Goal: Task Accomplishment & Management: Manage account settings

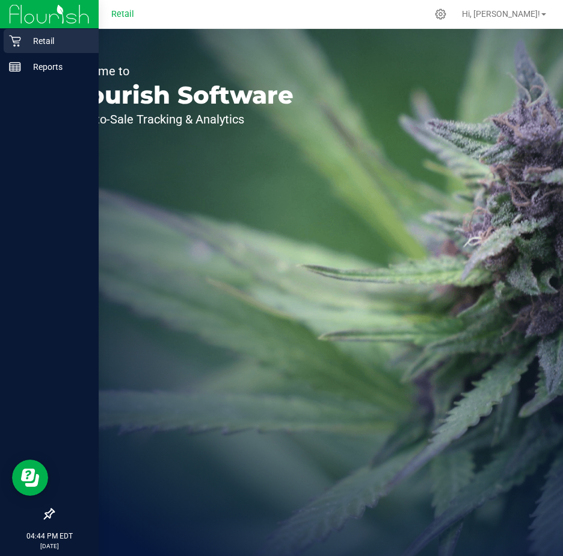
drag, startPoint x: 33, startPoint y: 36, endPoint x: 79, endPoint y: 48, distance: 48.0
click at [31, 35] on p "Retail" at bounding box center [57, 41] width 72 height 14
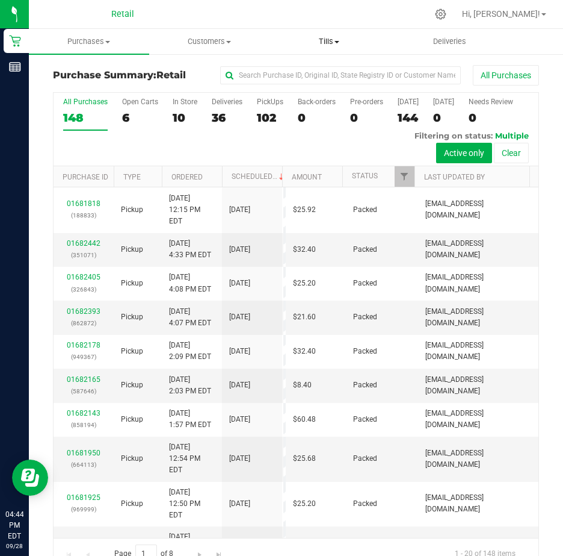
click at [336, 39] on span "Tills" at bounding box center [329, 41] width 119 height 11
click at [317, 72] on span "Manage tills" at bounding box center [310, 72] width 81 height 10
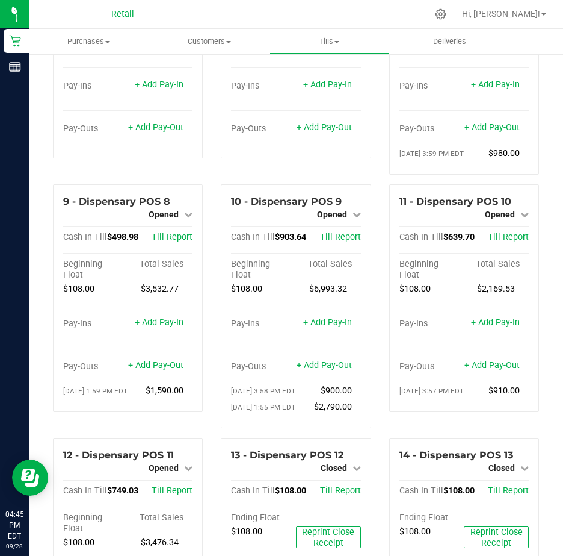
scroll to position [19, 0]
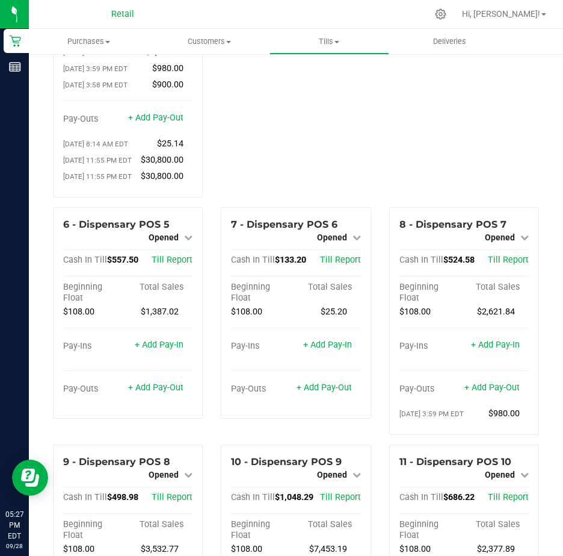
scroll to position [361, 0]
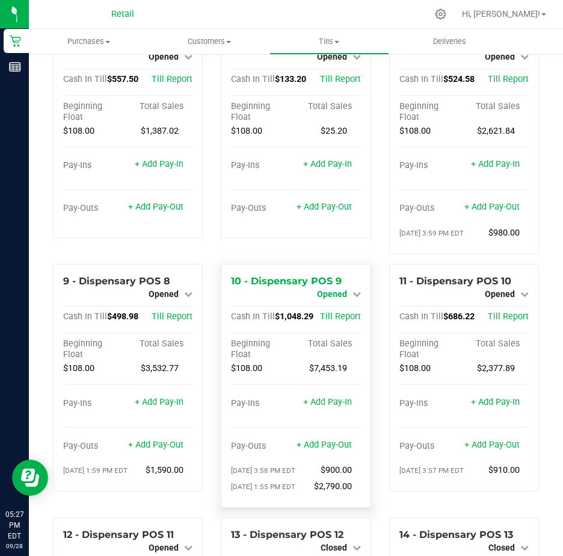
click at [353, 298] on icon at bounding box center [357, 294] width 8 height 8
click at [325, 309] on link "Close Till" at bounding box center [333, 304] width 33 height 10
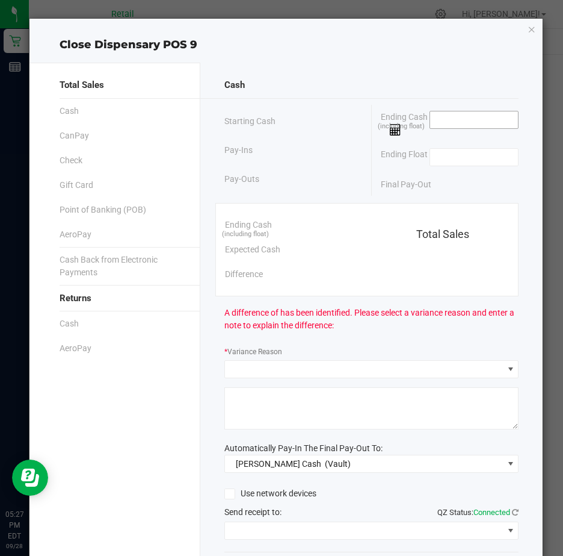
click at [433, 117] on input at bounding box center [474, 119] width 88 height 17
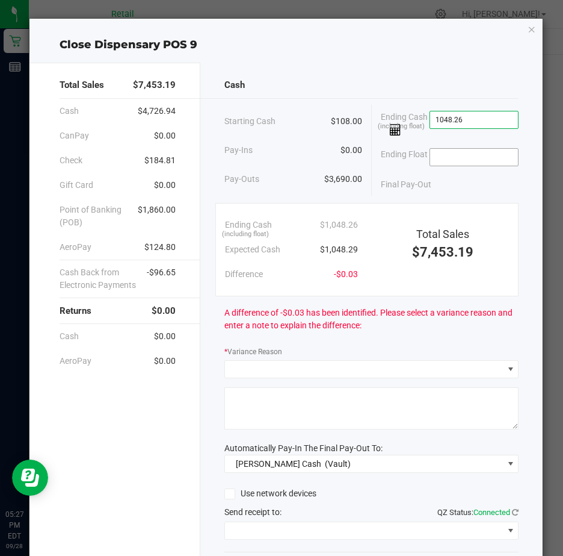
type input "$1,048.26"
click at [447, 158] on input at bounding box center [474, 157] width 88 height 17
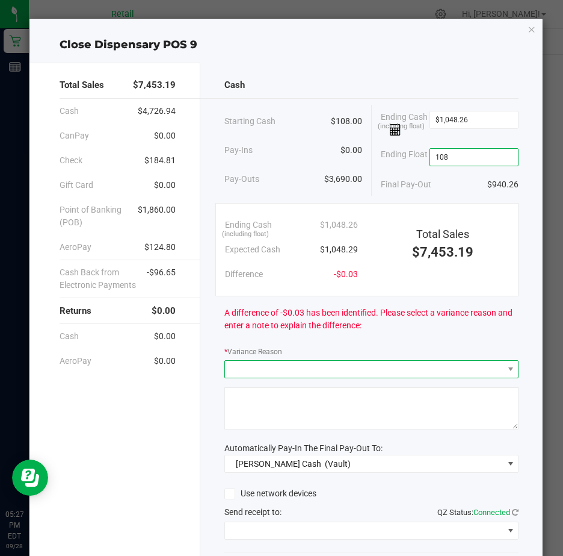
type input "$108.00"
click at [290, 375] on span at bounding box center [364, 369] width 278 height 17
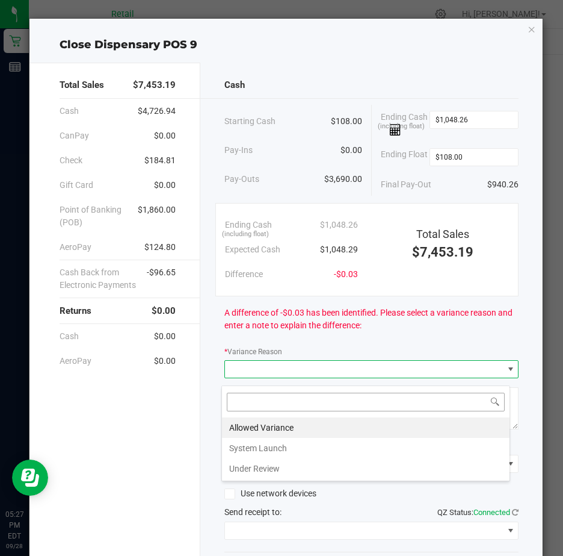
scroll to position [18, 290]
click at [274, 427] on li "Allowed Variance" at bounding box center [366, 427] width 288 height 20
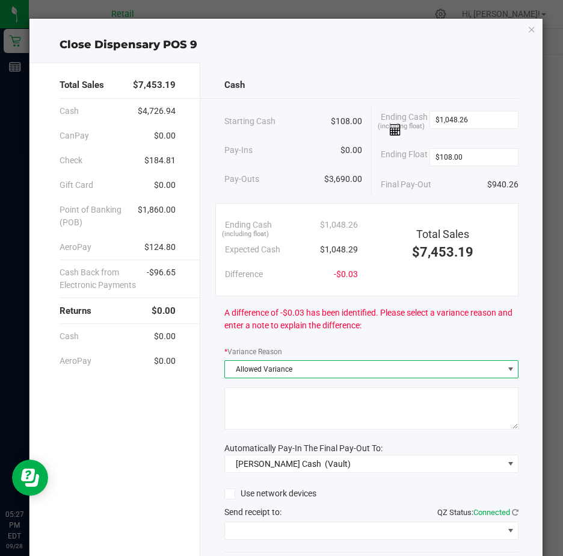
click at [265, 398] on textarea at bounding box center [372, 408] width 294 height 42
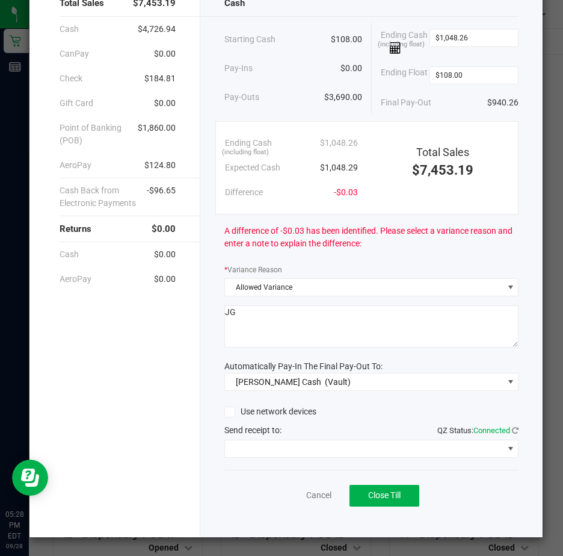
scroll to position [89, 0]
type textarea "JG"
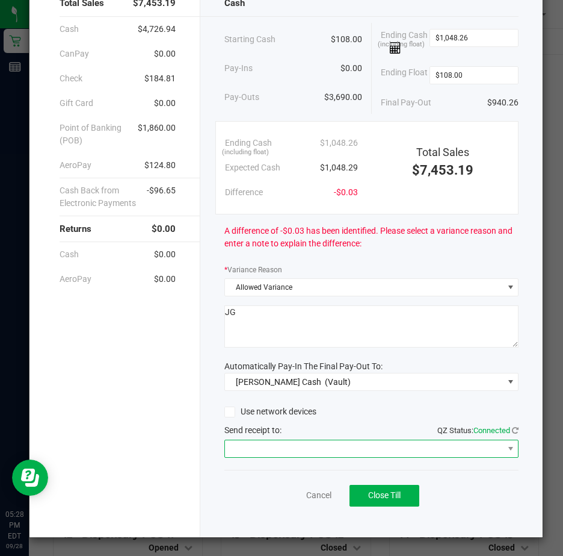
click at [253, 445] on span at bounding box center [364, 448] width 278 height 17
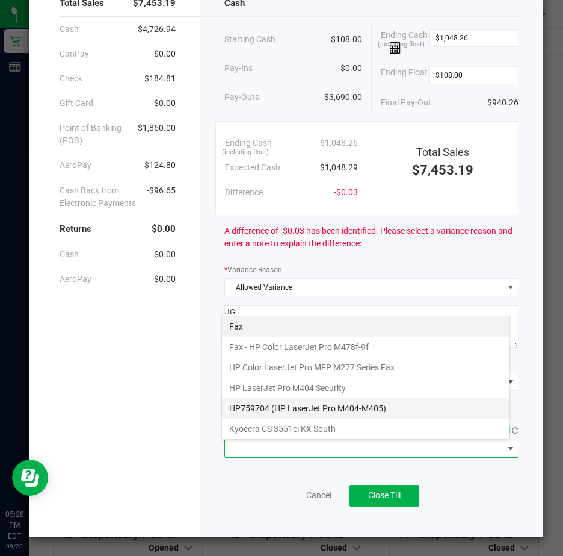
scroll to position [187, 0]
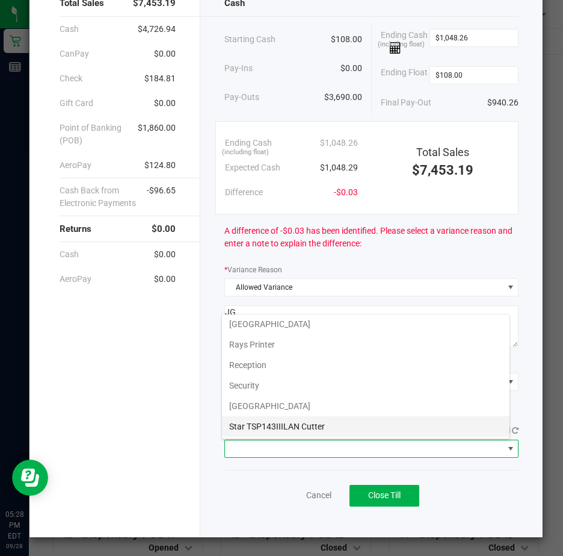
click at [331, 426] on Cutter "Star TSP143IIILAN Cutter" at bounding box center [366, 426] width 288 height 20
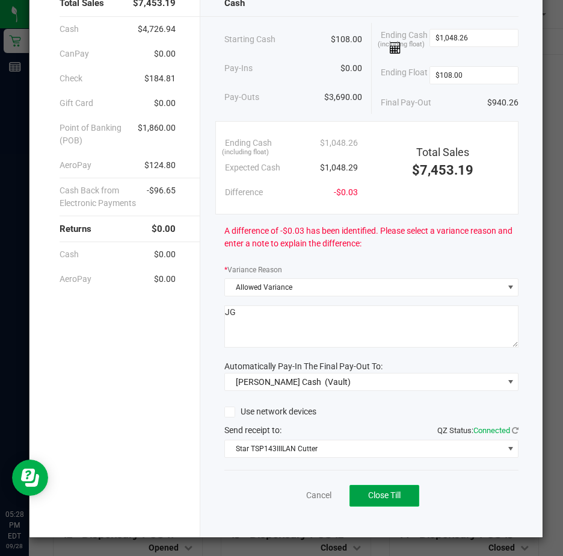
click at [392, 497] on span "Close Till" at bounding box center [384, 495] width 33 height 10
click at [287, 493] on link "Dismiss" at bounding box center [291, 495] width 29 height 13
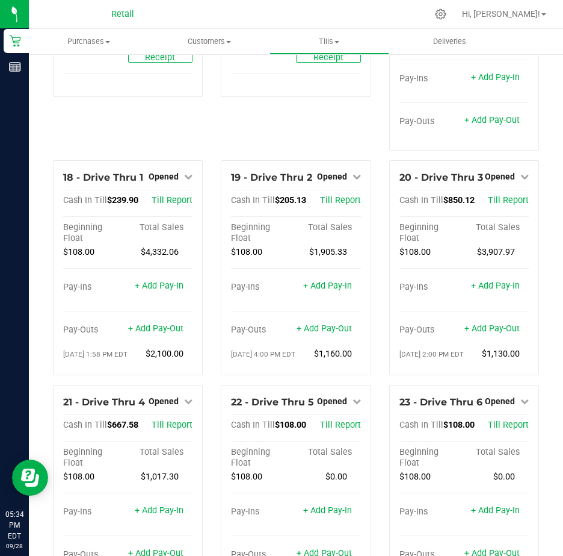
scroll to position [1204, 0]
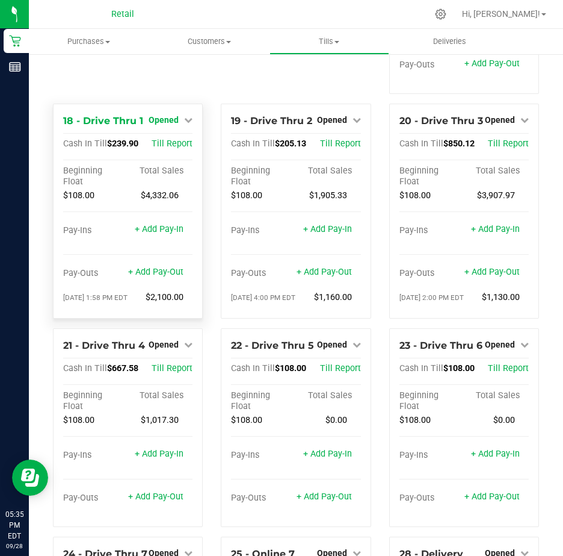
click at [187, 124] on icon at bounding box center [188, 120] width 8 height 8
click at [163, 149] on link "Close Till" at bounding box center [165, 145] width 33 height 10
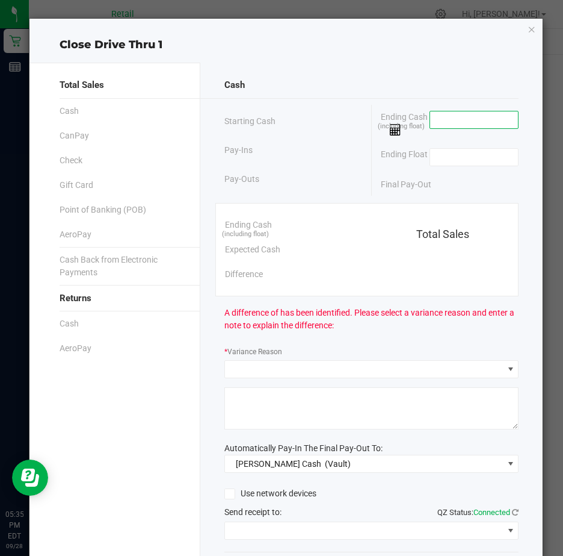
click at [430, 118] on input at bounding box center [474, 119] width 88 height 17
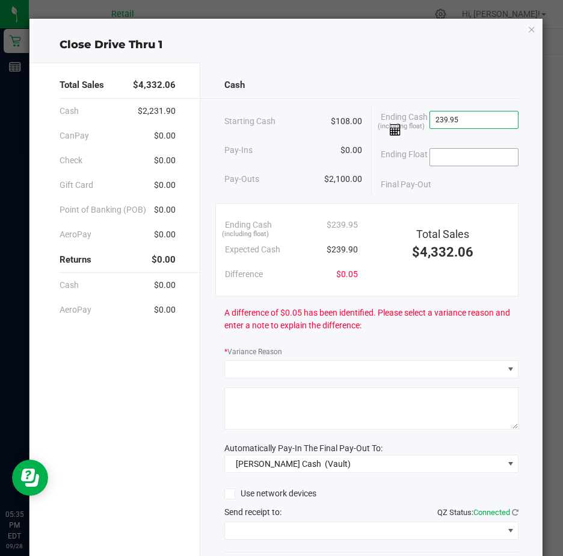
type input "$239.95"
click at [443, 155] on input at bounding box center [474, 157] width 88 height 17
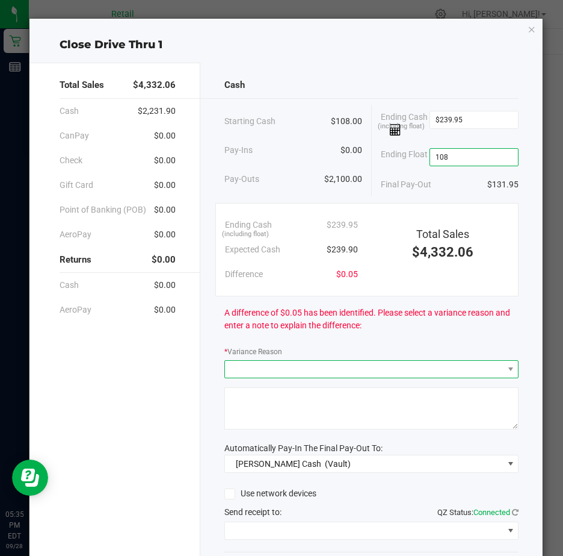
type input "$108.00"
click at [255, 377] on span at bounding box center [364, 369] width 278 height 17
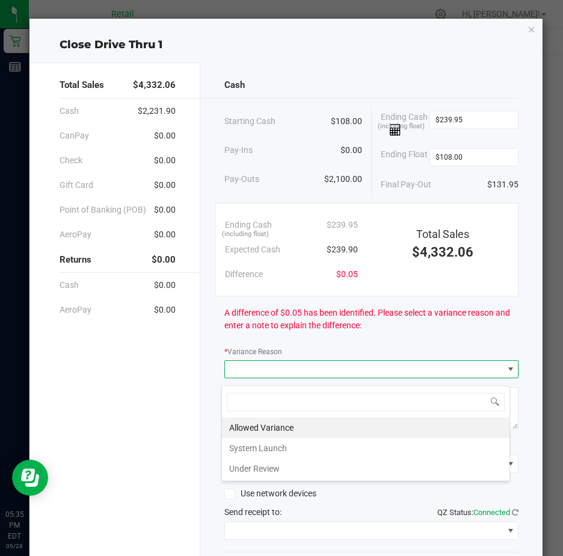
scroll to position [18, 290]
click at [248, 425] on li "Allowed Variance" at bounding box center [366, 427] width 288 height 20
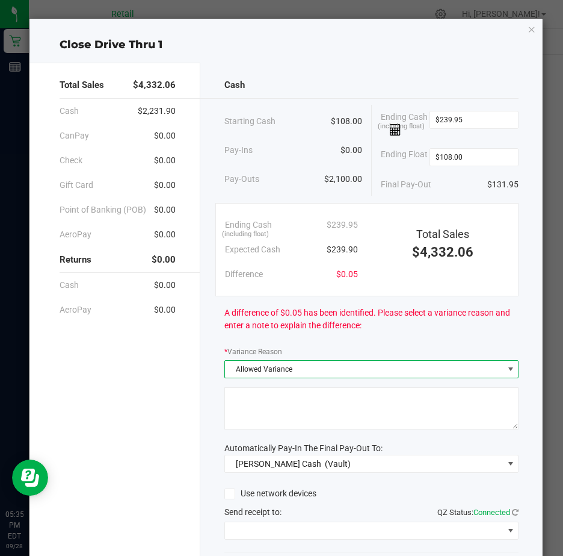
click at [241, 406] on textarea at bounding box center [372, 408] width 294 height 42
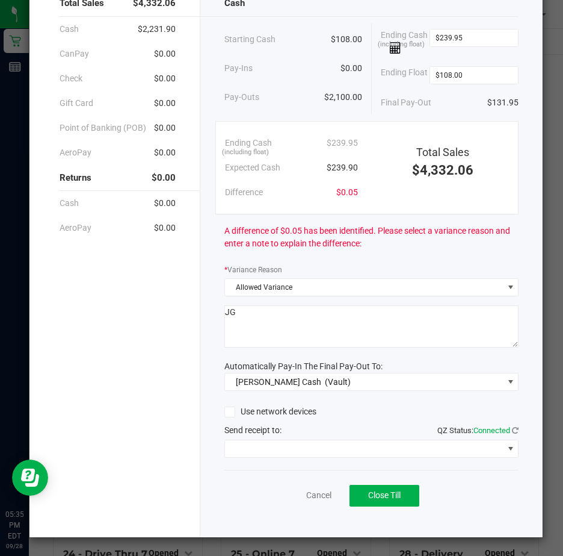
scroll to position [89, 0]
type textarea "JG"
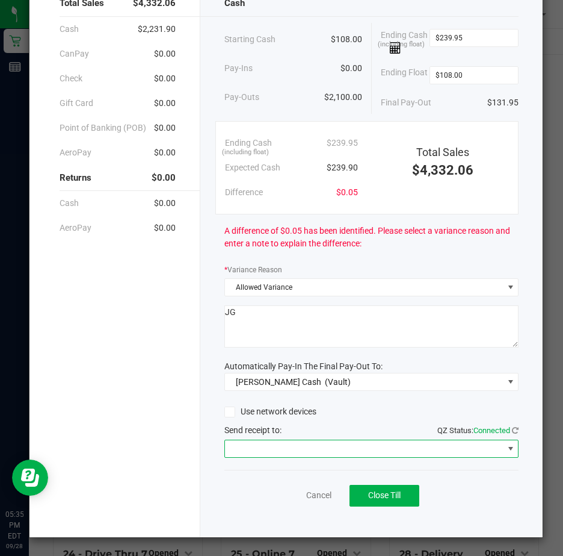
click at [506, 448] on span at bounding box center [511, 449] width 10 height 10
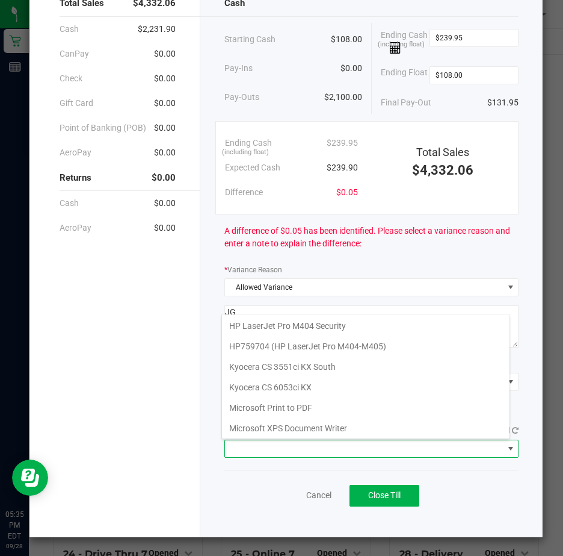
scroll to position [187, 0]
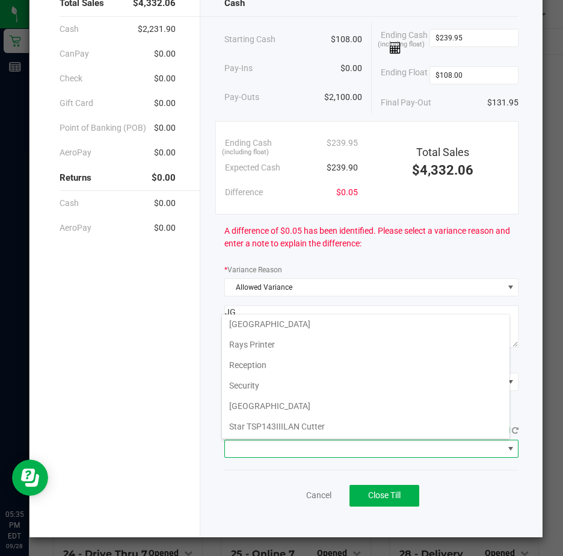
click at [323, 427] on Cutter "Star TSP143IIILAN Cutter" at bounding box center [366, 426] width 288 height 20
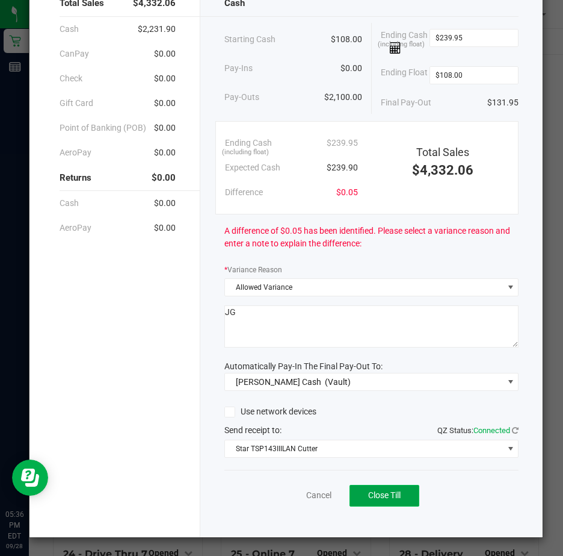
click at [371, 494] on span "Close Till" at bounding box center [384, 495] width 33 height 10
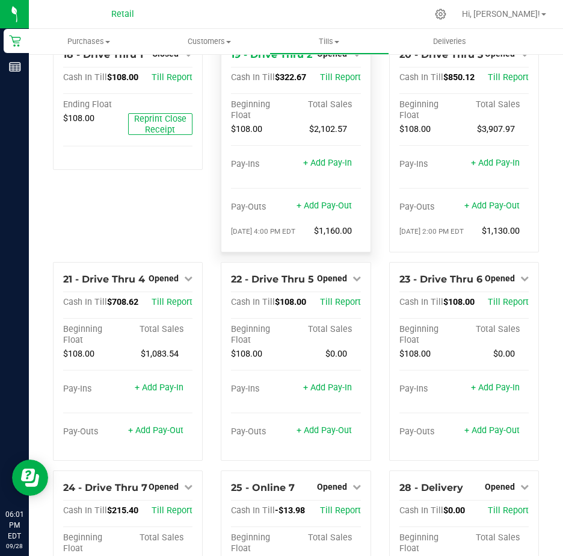
scroll to position [1264, 0]
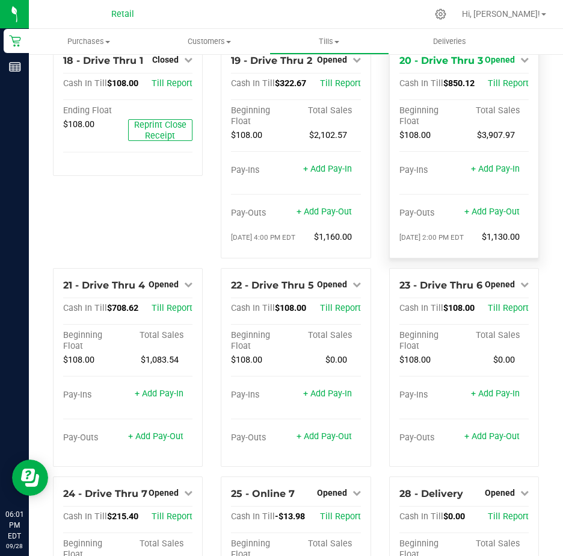
click at [521, 64] on icon at bounding box center [525, 59] width 8 height 8
click at [503, 89] on link "Close Till" at bounding box center [501, 84] width 33 height 10
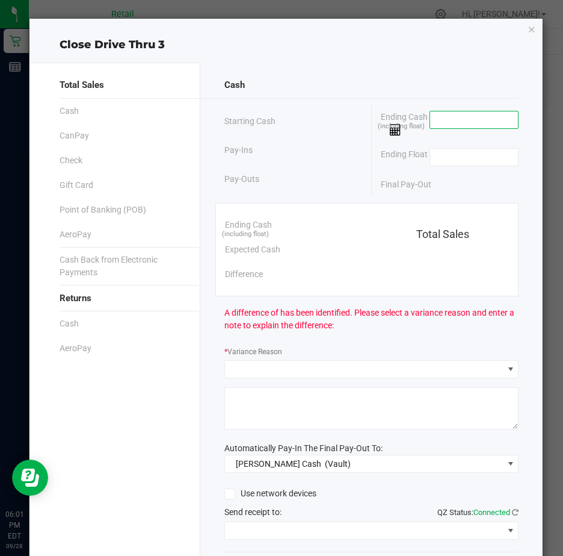
click at [446, 123] on input at bounding box center [474, 119] width 88 height 17
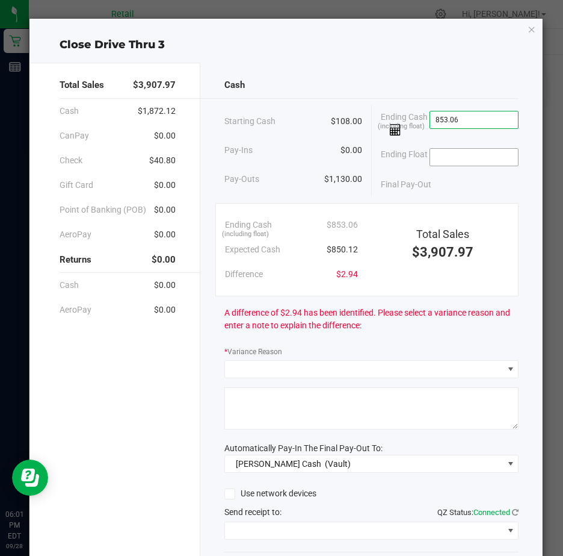
type input "$853.06"
click at [443, 160] on input at bounding box center [474, 157] width 88 height 17
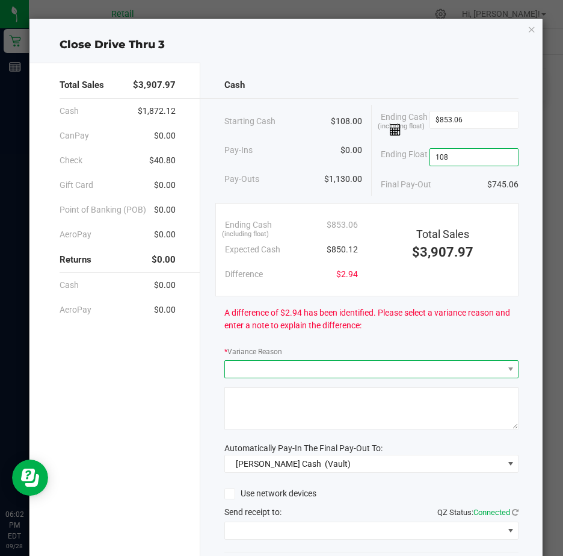
type input "$108.00"
click at [272, 372] on span at bounding box center [364, 369] width 278 height 17
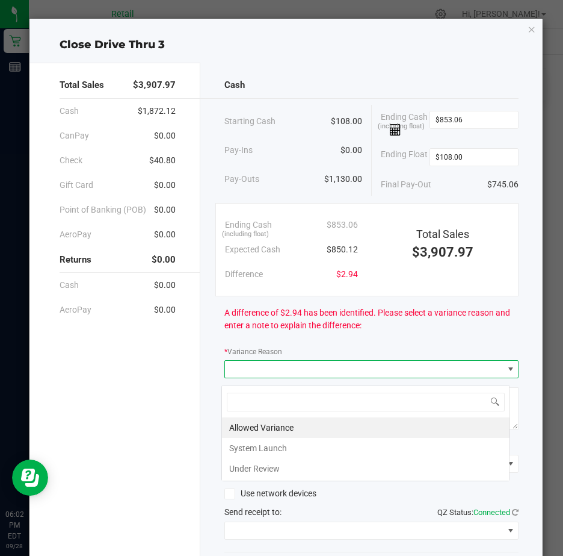
scroll to position [18, 290]
click at [302, 424] on li "Allowed Variance" at bounding box center [366, 427] width 288 height 20
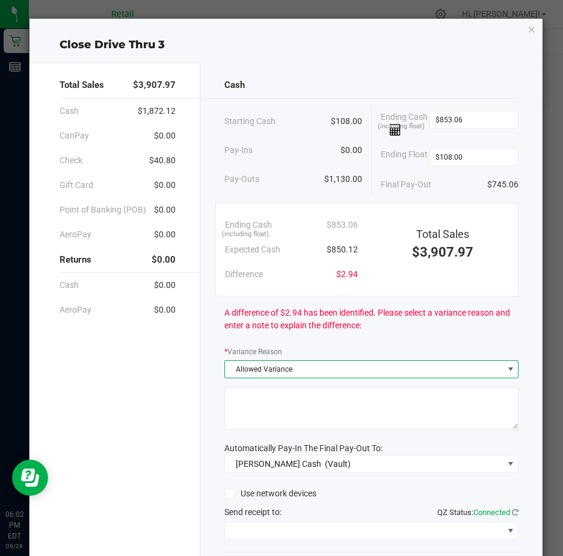
click at [267, 404] on textarea at bounding box center [372, 408] width 294 height 42
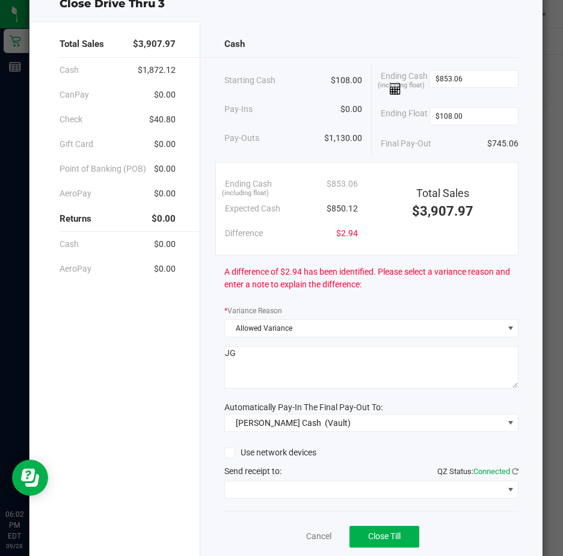
scroll to position [89, 0]
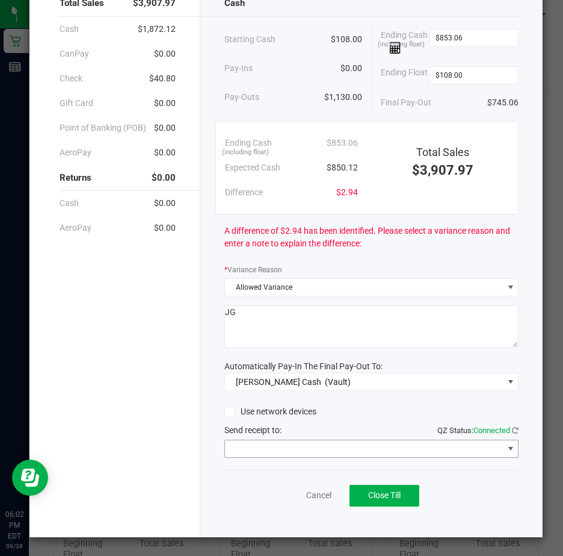
type textarea "JG"
click at [506, 446] on span at bounding box center [511, 449] width 10 height 10
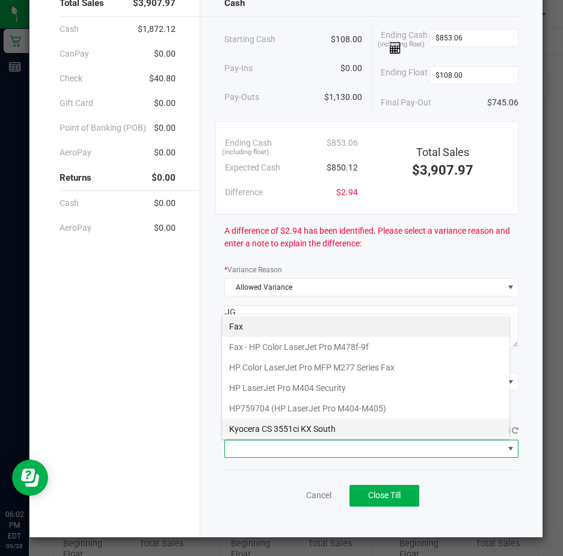
scroll to position [187, 0]
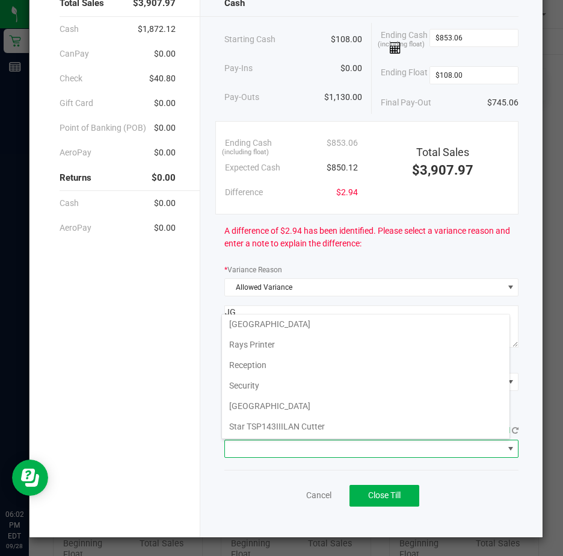
click at [311, 424] on Cutter "Star TSP143IIILAN Cutter" at bounding box center [366, 426] width 288 height 20
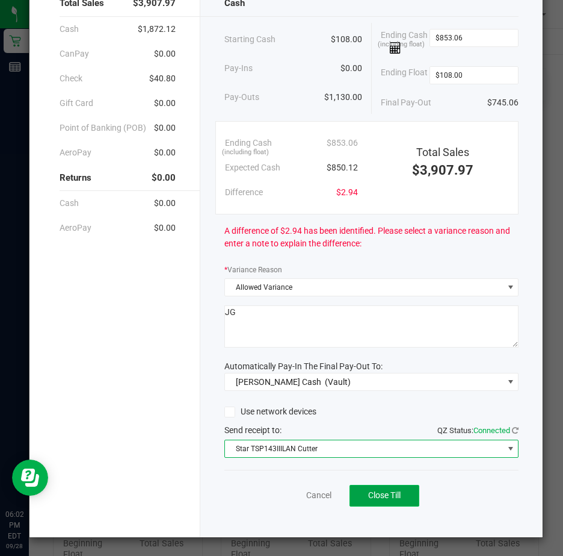
click at [379, 497] on span "Close Till" at bounding box center [384, 495] width 33 height 10
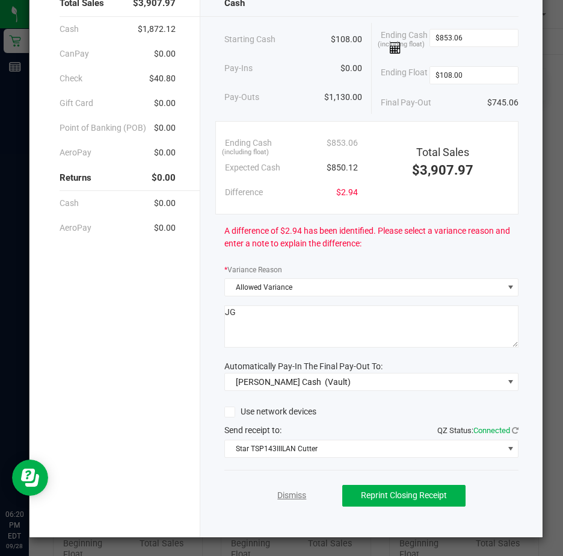
click at [287, 489] on link "Dismiss" at bounding box center [291, 495] width 29 height 13
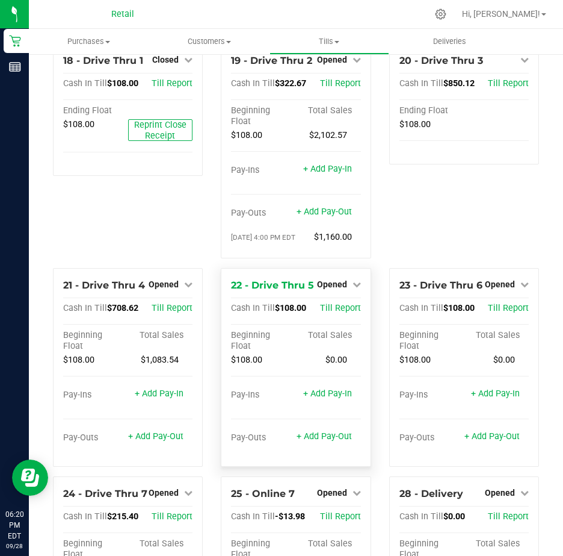
scroll to position [1253, 0]
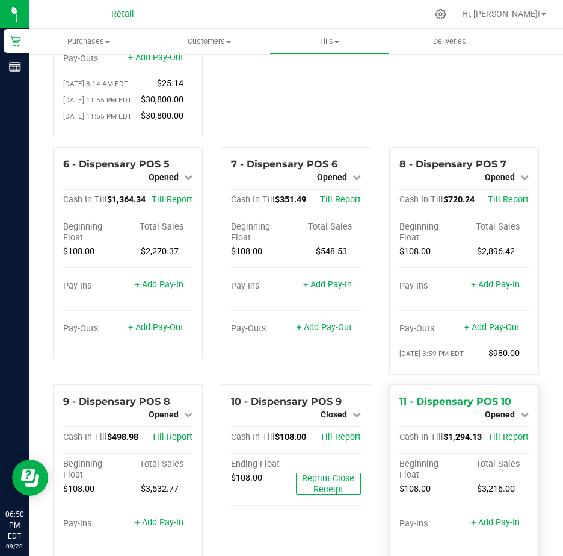
scroll to position [482, 0]
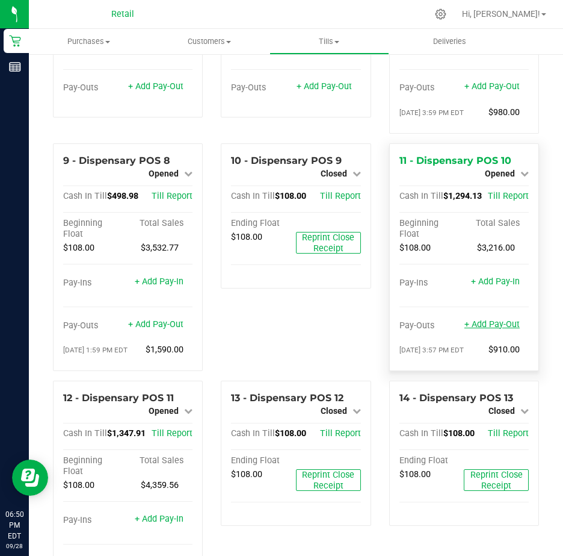
click at [484, 329] on link "+ Add Pay-Out" at bounding box center [492, 324] width 55 height 10
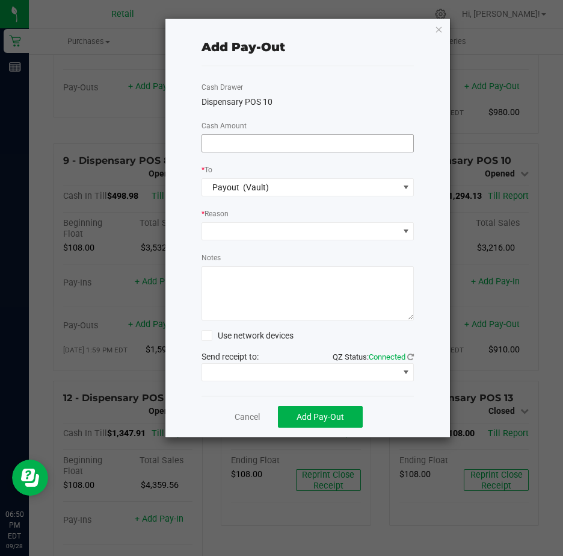
click at [219, 144] on input at bounding box center [308, 143] width 212 height 17
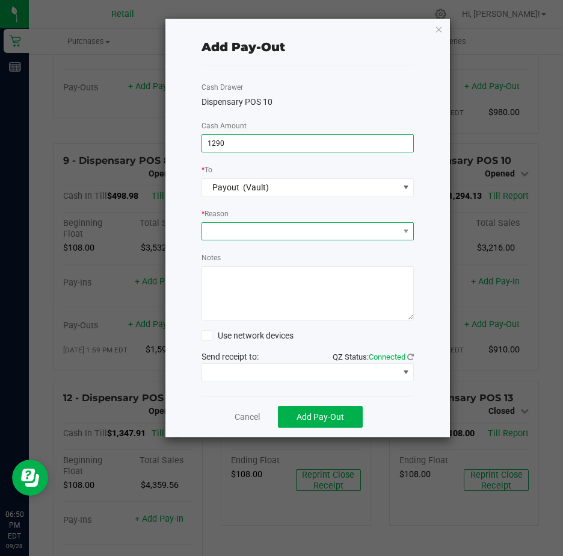
type input "$1,290.00"
click at [230, 231] on span at bounding box center [300, 231] width 197 height 17
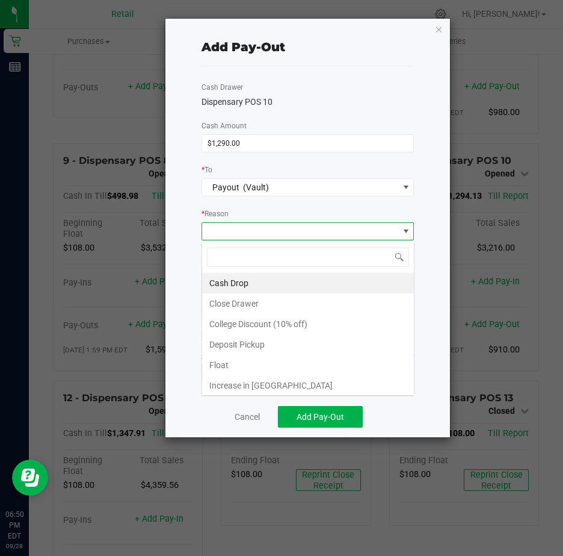
scroll to position [18, 212]
click at [239, 282] on li "Cash Drop" at bounding box center [308, 283] width 212 height 20
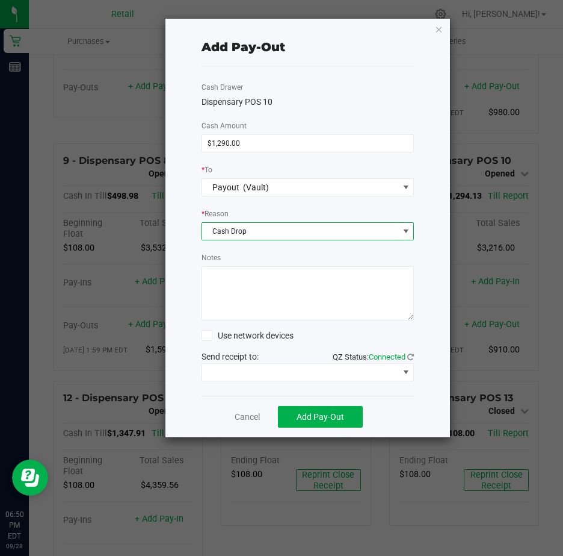
click at [231, 276] on textarea "Notes" at bounding box center [308, 293] width 213 height 54
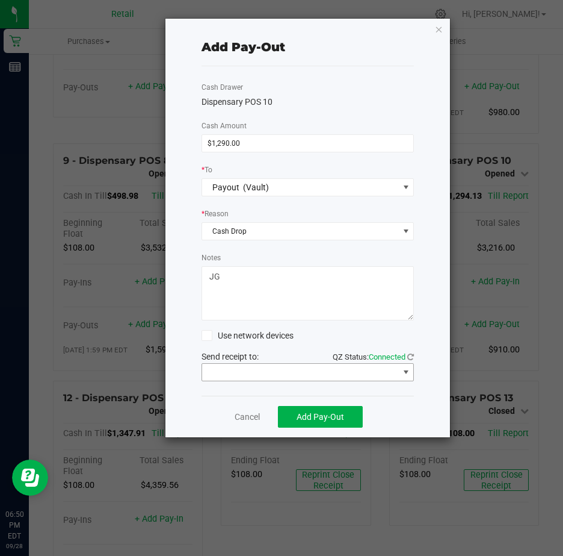
type textarea "JG"
click at [409, 371] on span at bounding box center [406, 372] width 10 height 10
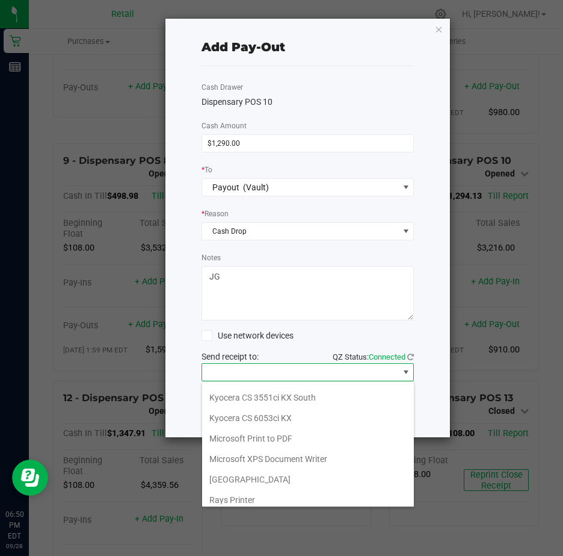
scroll to position [187, 0]
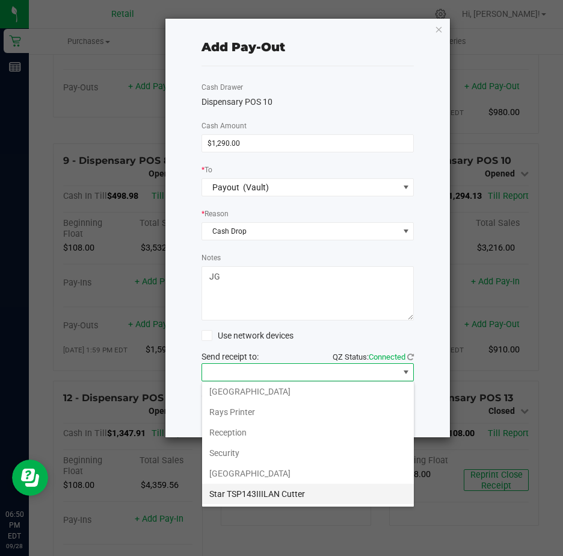
click at [298, 492] on Cutter "Star TSP143IIILAN Cutter" at bounding box center [308, 493] width 212 height 20
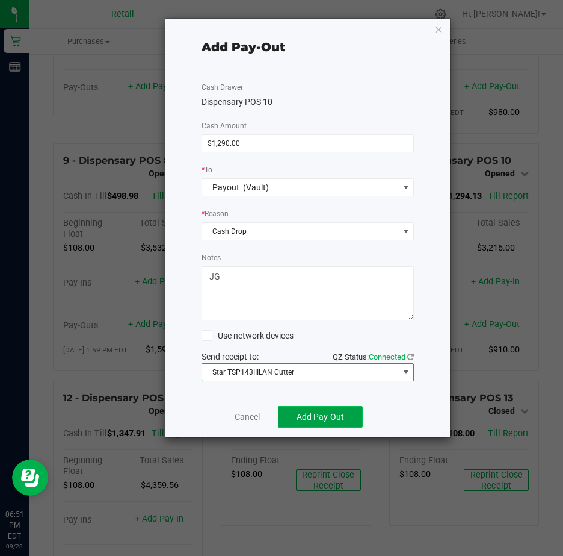
click at [318, 414] on span "Add Pay-Out" at bounding box center [321, 417] width 48 height 10
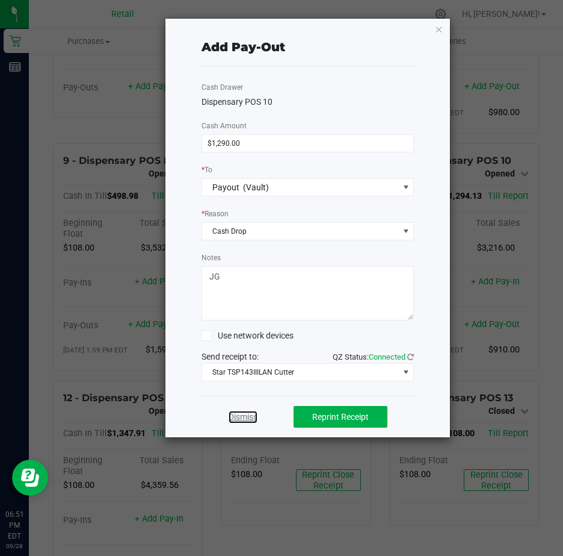
click at [250, 416] on link "Dismiss" at bounding box center [243, 417] width 29 height 13
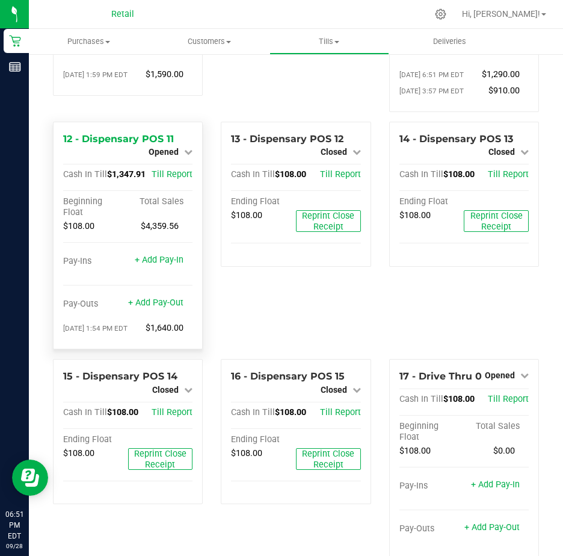
scroll to position [733, 0]
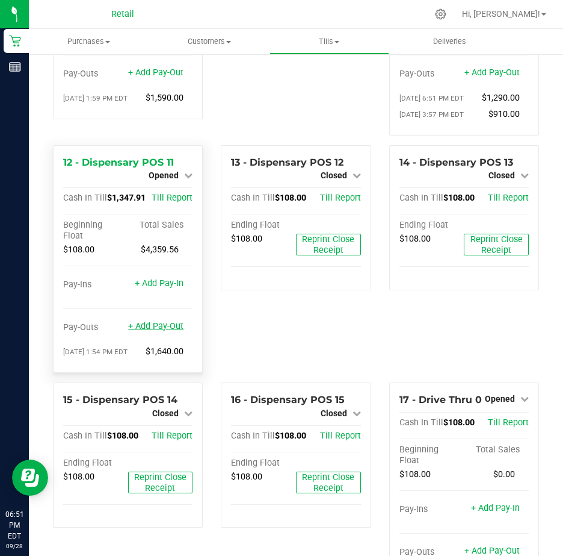
click at [156, 331] on link "+ Add Pay-Out" at bounding box center [155, 326] width 55 height 10
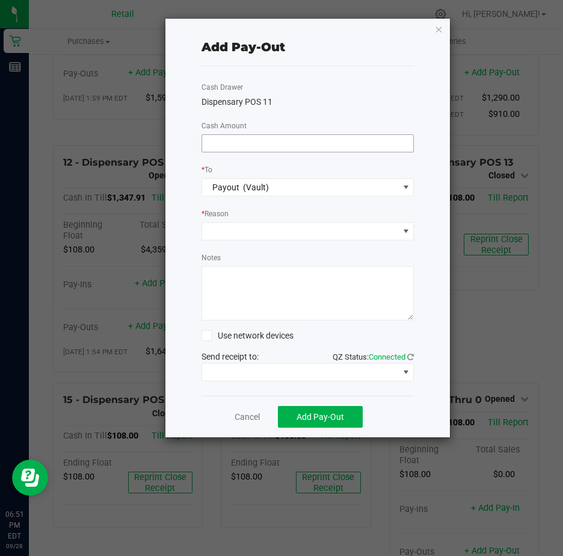
click at [236, 143] on input at bounding box center [308, 143] width 212 height 17
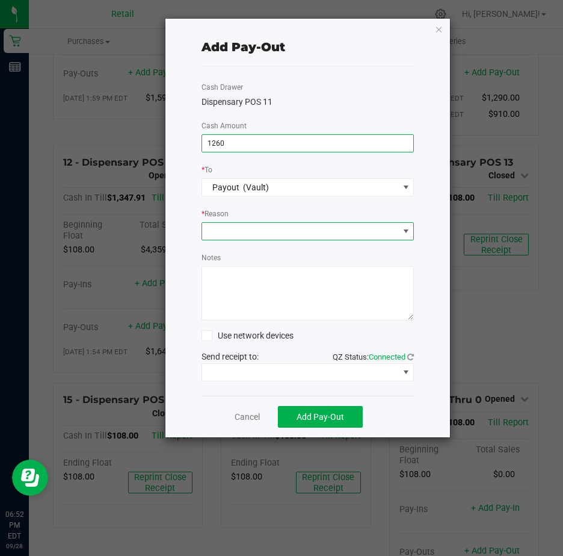
type input "$1,260.00"
click at [407, 232] on span at bounding box center [406, 231] width 10 height 10
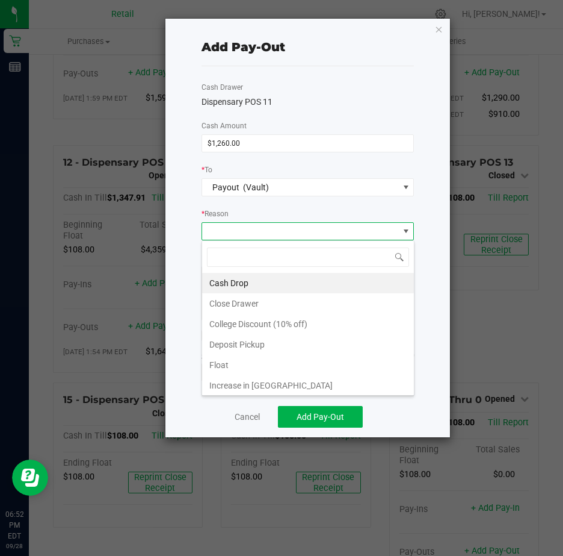
scroll to position [18, 212]
click at [253, 280] on li "Cash Drop" at bounding box center [308, 283] width 212 height 20
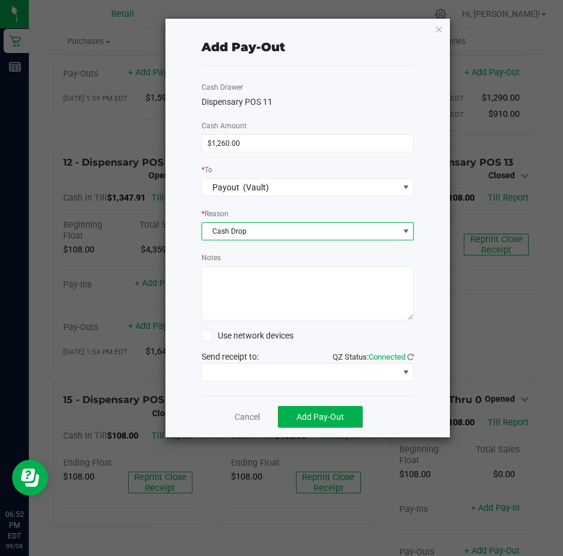
click at [249, 280] on textarea "Notes" at bounding box center [308, 293] width 213 height 54
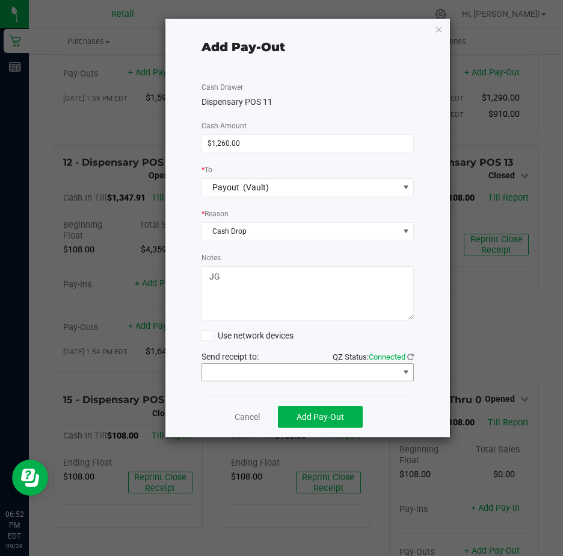
type textarea "JG"
click at [408, 370] on span at bounding box center [406, 372] width 10 height 10
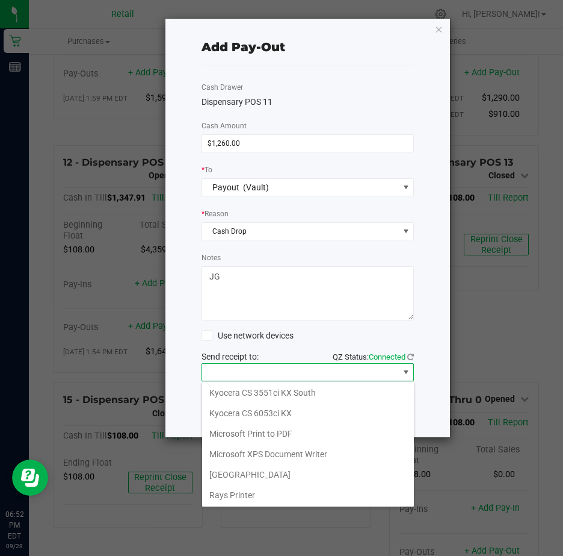
scroll to position [187, 0]
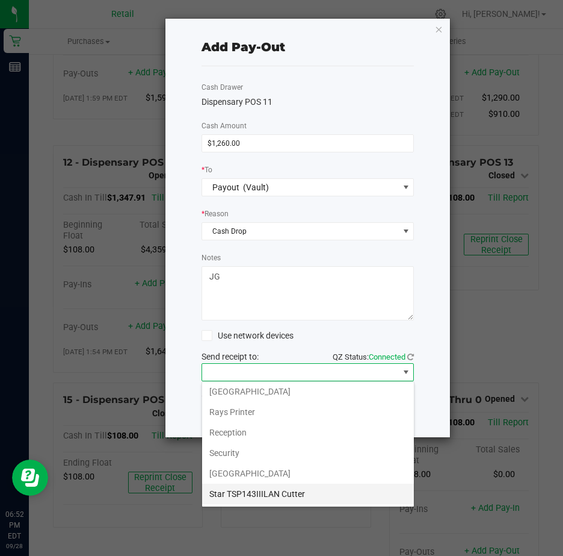
click at [323, 494] on Cutter "Star TSP143IIILAN Cutter" at bounding box center [308, 493] width 212 height 20
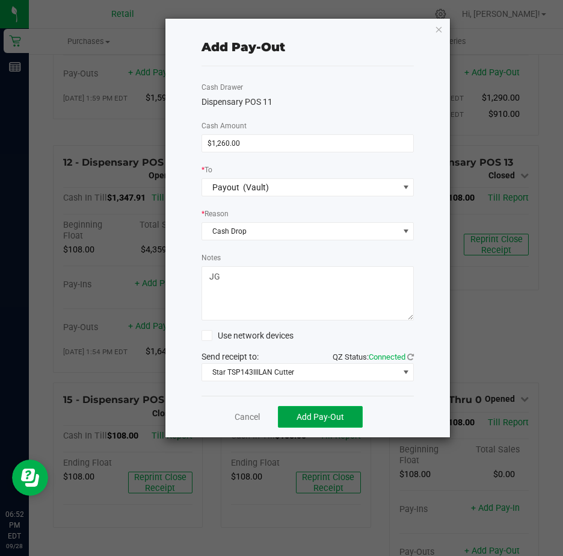
click at [324, 417] on span "Add Pay-Out" at bounding box center [321, 417] width 48 height 10
click at [241, 417] on link "Dismiss" at bounding box center [243, 417] width 29 height 13
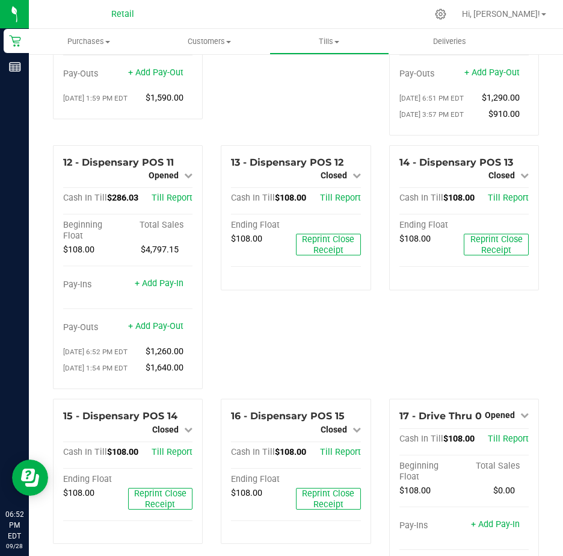
scroll to position [744, 0]
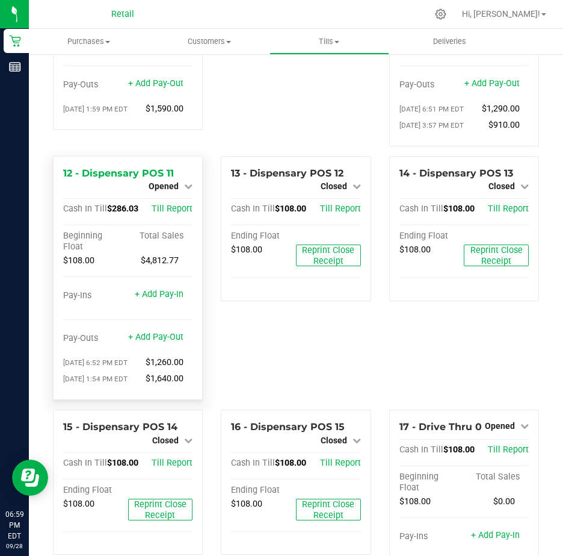
scroll to position [782, 0]
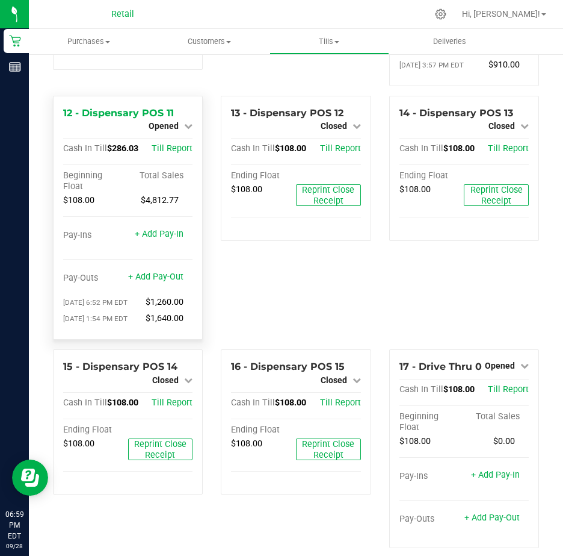
click at [184, 130] on icon at bounding box center [188, 126] width 8 height 8
click at [166, 141] on link "Close Till" at bounding box center [165, 137] width 33 height 10
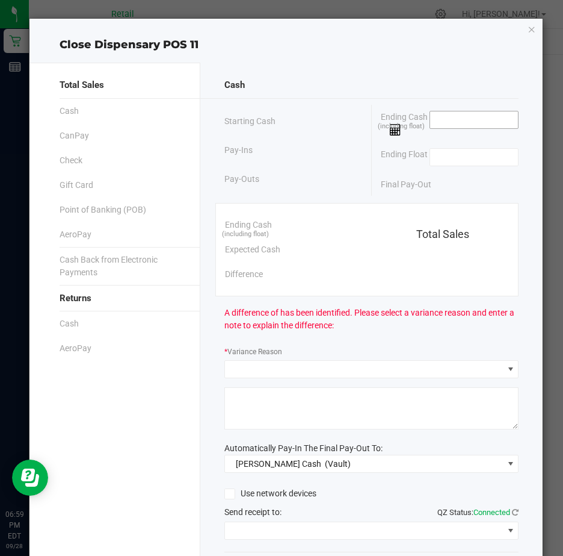
click at [440, 123] on input at bounding box center [474, 119] width 88 height 17
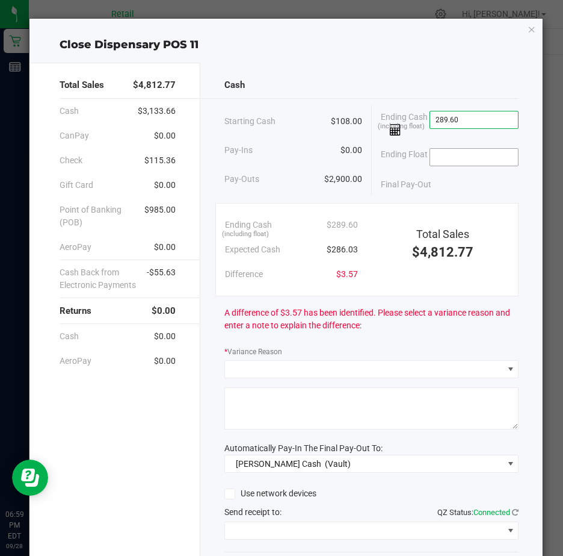
type input "$289.60"
click at [439, 160] on input at bounding box center [474, 157] width 88 height 17
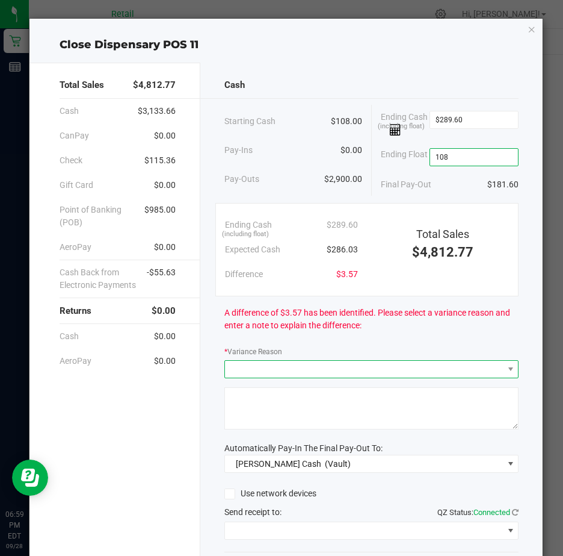
type input "$108.00"
click at [259, 373] on span at bounding box center [364, 369] width 278 height 17
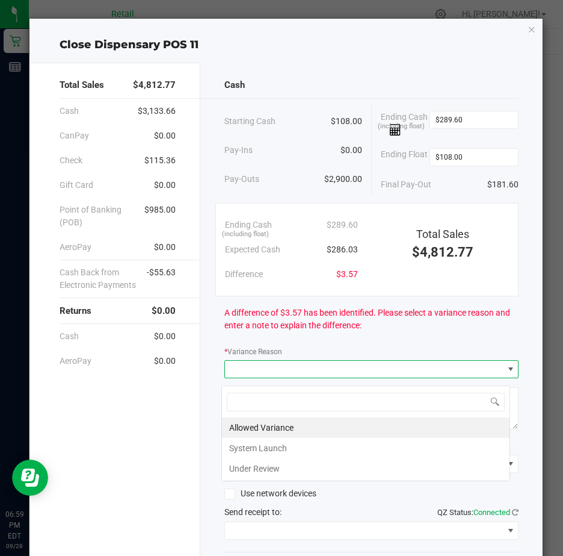
scroll to position [18, 290]
click at [261, 373] on span at bounding box center [364, 369] width 278 height 17
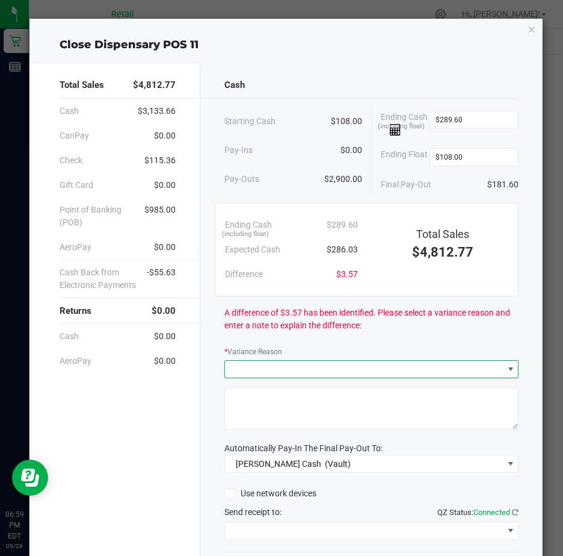
click at [267, 373] on span at bounding box center [364, 369] width 278 height 17
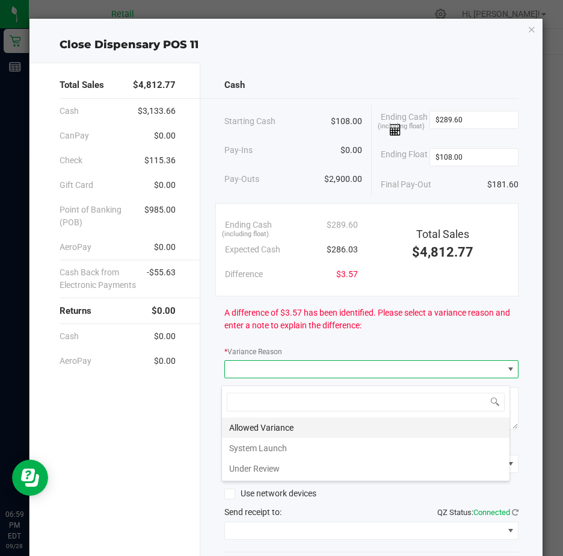
click at [253, 425] on li "Allowed Variance" at bounding box center [366, 427] width 288 height 20
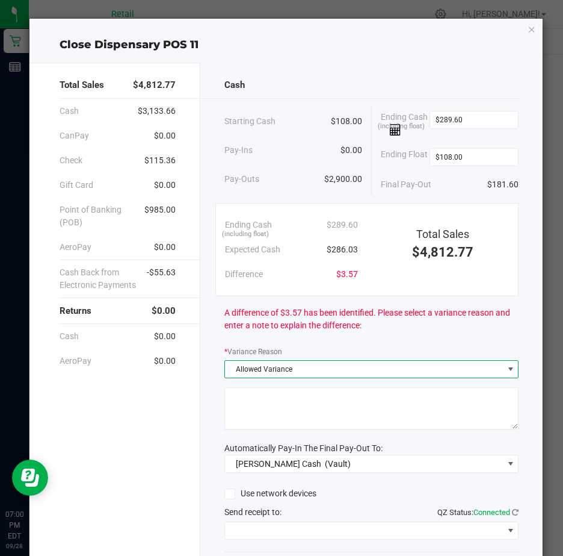
click at [255, 414] on textarea at bounding box center [372, 408] width 294 height 42
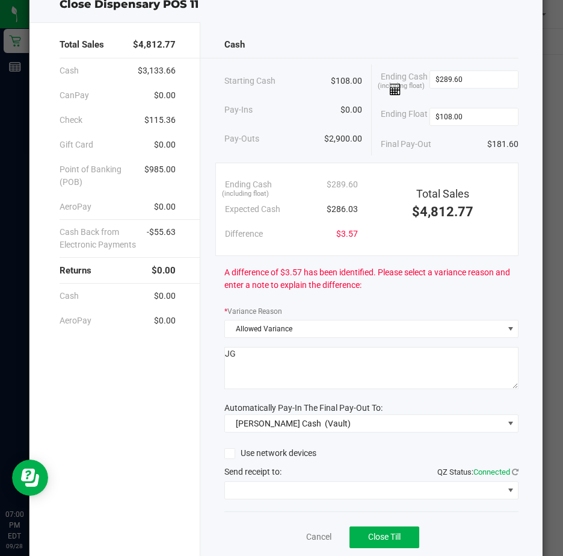
scroll to position [89, 0]
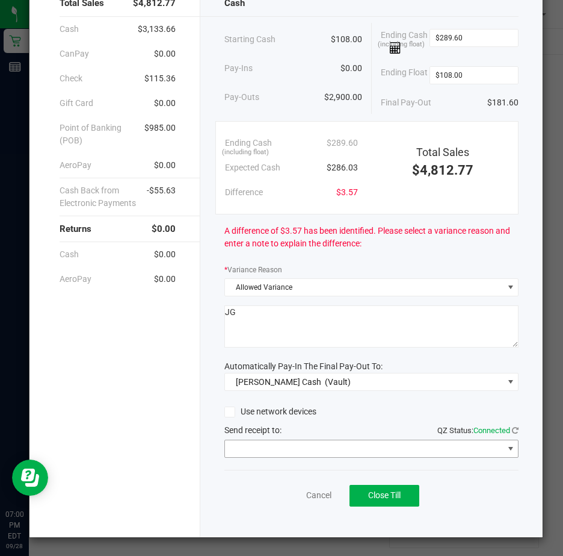
type textarea "JG"
click at [506, 448] on span at bounding box center [511, 449] width 10 height 10
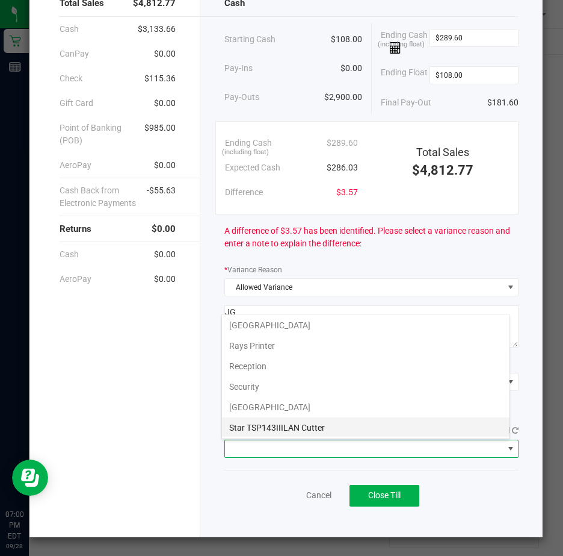
scroll to position [187, 0]
click at [349, 424] on Cutter "Star TSP143IIILAN Cutter" at bounding box center [366, 426] width 288 height 20
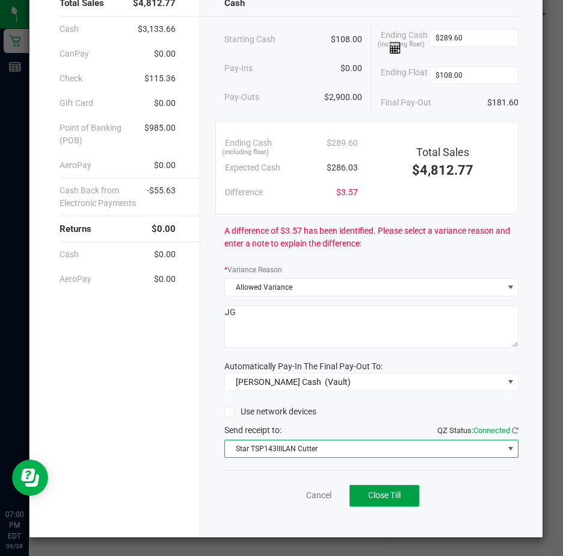
click at [384, 493] on span "Close Till" at bounding box center [384, 495] width 33 height 10
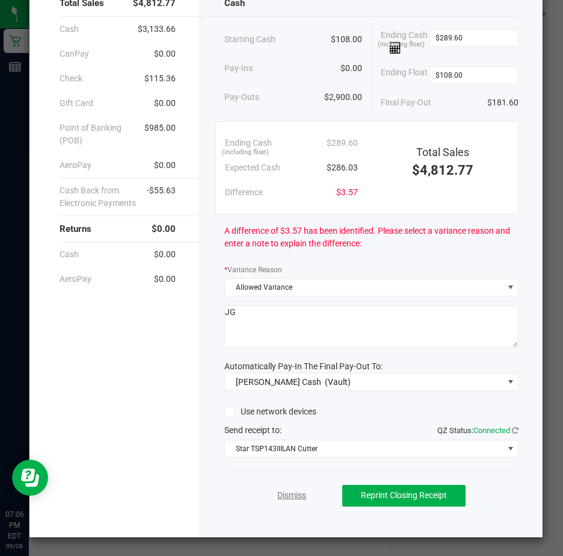
click at [287, 495] on link "Dismiss" at bounding box center [291, 495] width 29 height 13
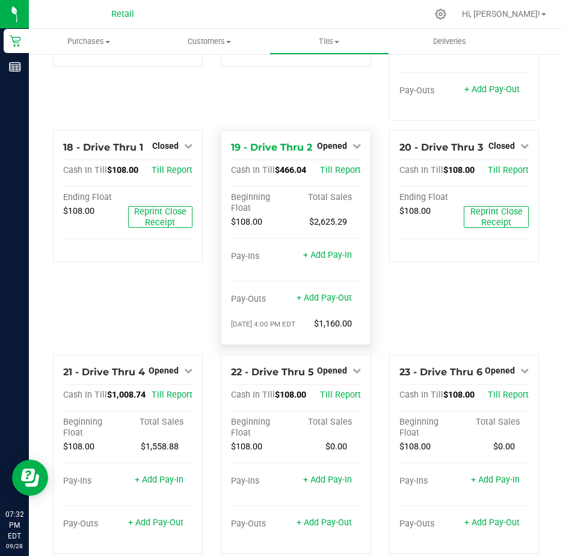
scroll to position [1204, 0]
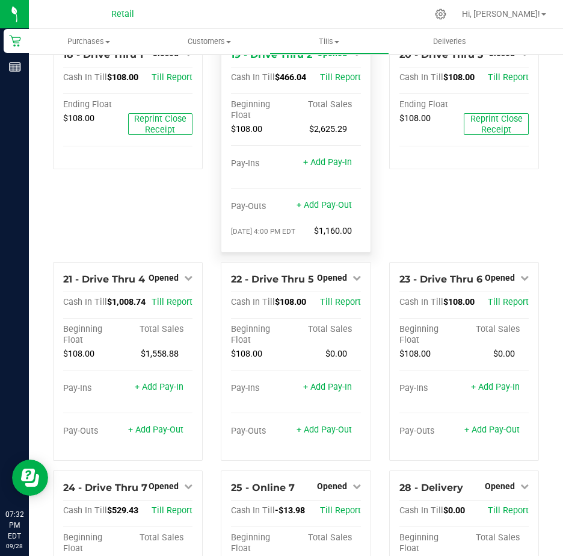
click at [353, 57] on icon at bounding box center [357, 53] width 8 height 8
click at [331, 82] on link "Close Till" at bounding box center [333, 78] width 33 height 10
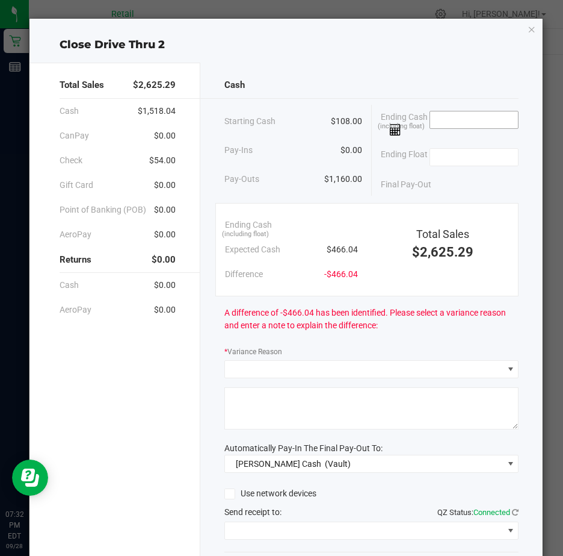
click at [448, 120] on input at bounding box center [474, 119] width 88 height 17
type input "$466.54"
click at [471, 153] on input at bounding box center [474, 157] width 88 height 17
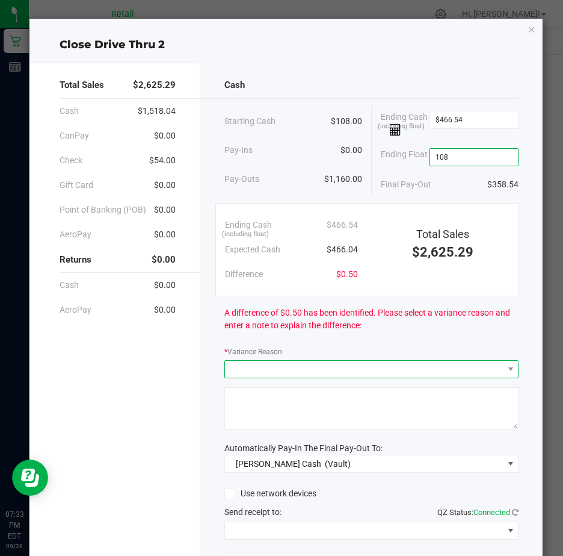
type input "$108.00"
click at [252, 377] on span at bounding box center [364, 369] width 278 height 17
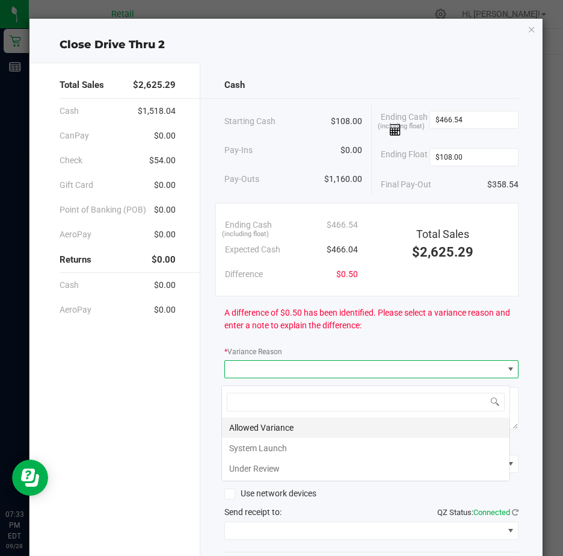
scroll to position [18, 290]
click at [267, 426] on li "Allowed Variance" at bounding box center [366, 427] width 288 height 20
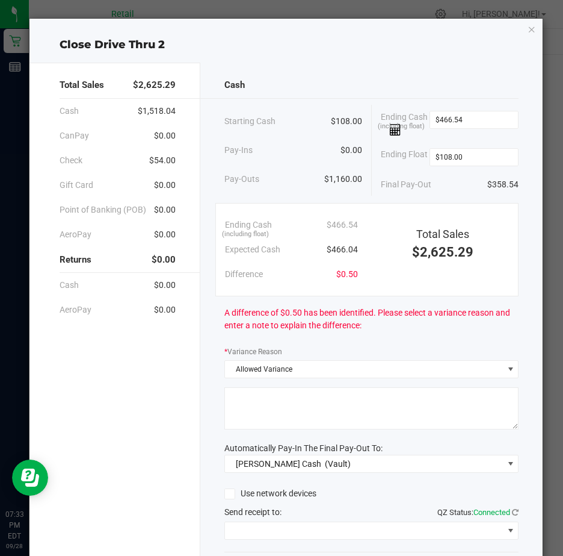
click at [256, 416] on textarea at bounding box center [372, 408] width 294 height 42
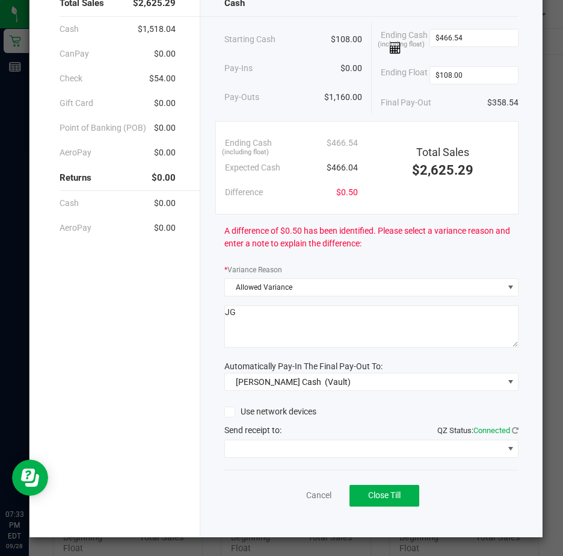
scroll to position [89, 0]
type textarea "JG"
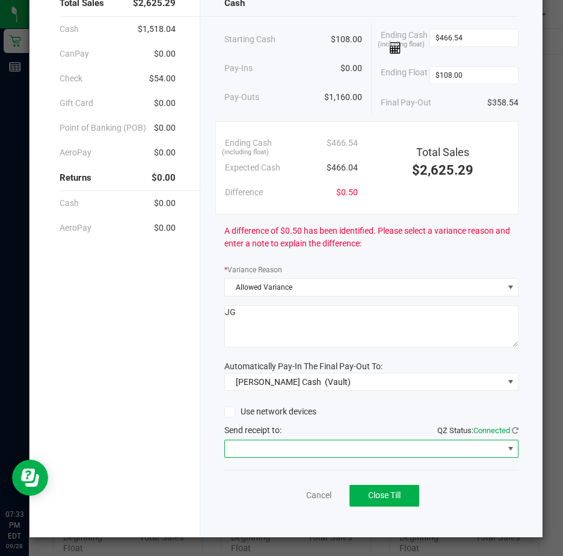
click at [506, 446] on span at bounding box center [511, 449] width 10 height 10
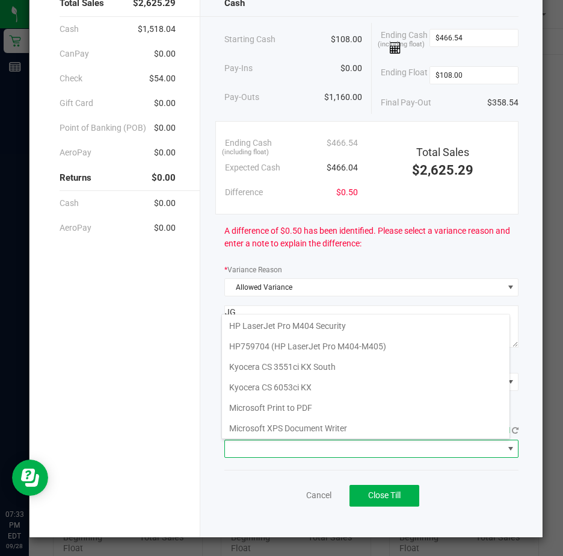
scroll to position [187, 0]
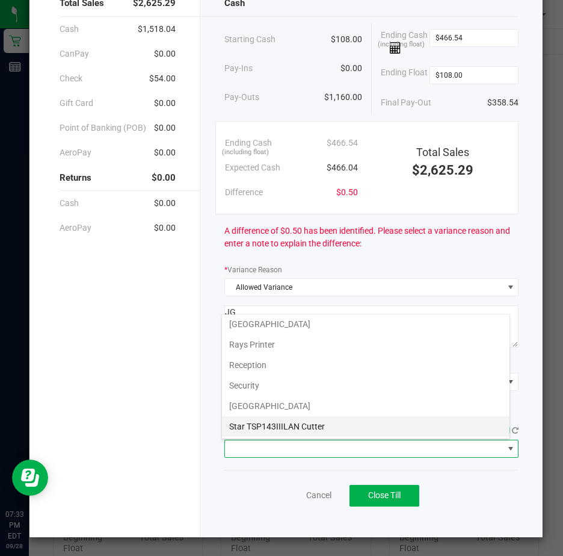
click at [327, 425] on Cutter "Star TSP143IIILAN Cutter" at bounding box center [366, 426] width 288 height 20
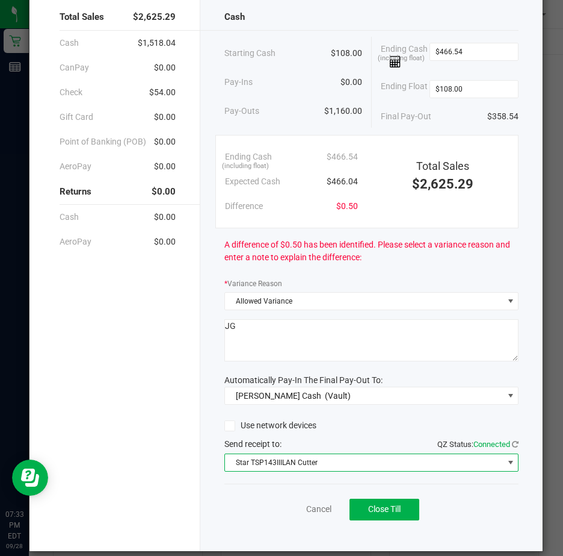
scroll to position [89, 0]
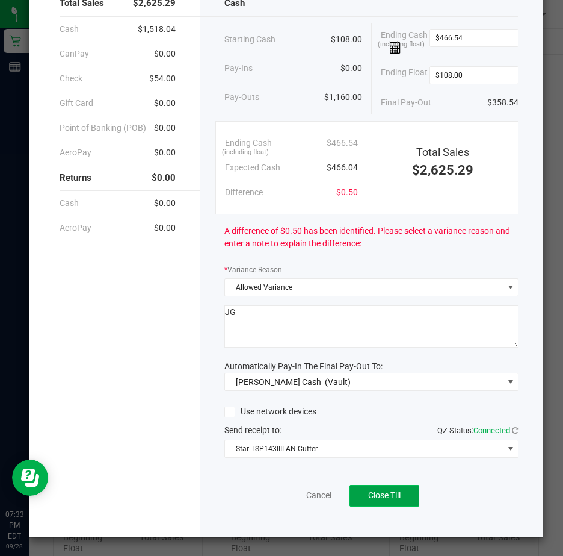
click at [379, 493] on span "Close Till" at bounding box center [384, 495] width 33 height 10
click at [285, 492] on link "Dismiss" at bounding box center [291, 495] width 29 height 13
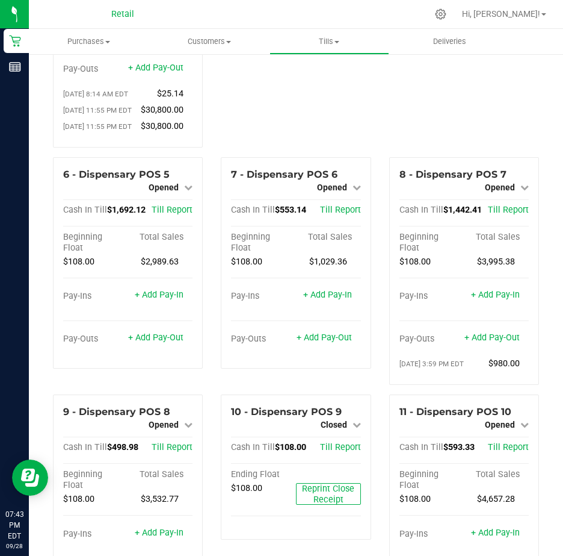
scroll to position [241, 0]
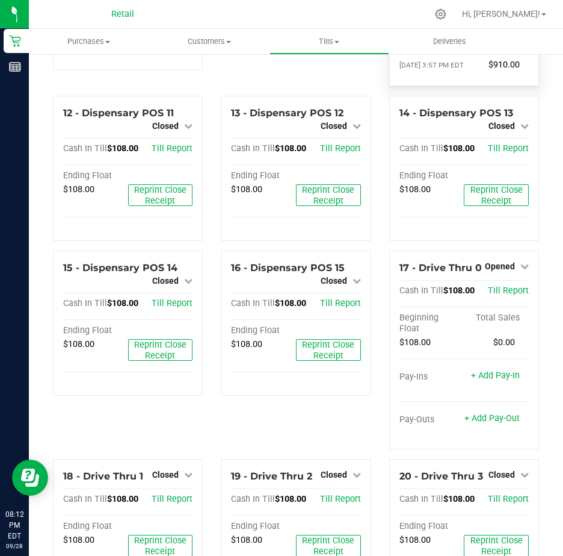
scroll to position [542, 0]
